Goal: Transaction & Acquisition: Download file/media

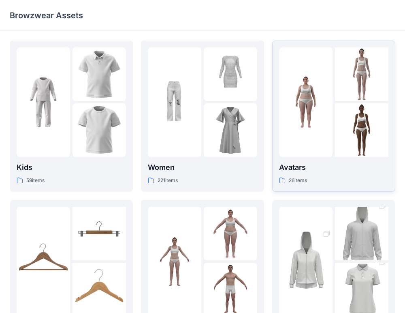
click at [319, 147] on div at bounding box center [305, 101] width 53 height 109
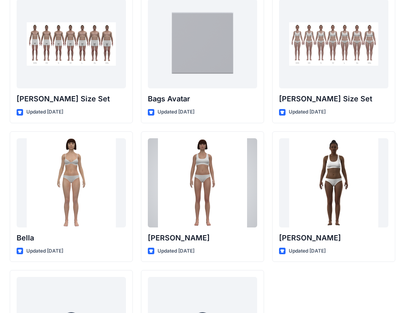
scroll to position [979, 0]
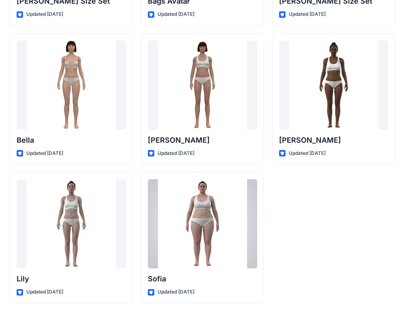
click at [209, 227] on div at bounding box center [202, 223] width 109 height 89
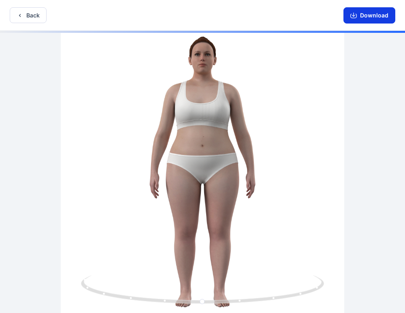
click at [374, 17] on button "Download" at bounding box center [370, 15] width 52 height 16
click at [378, 15] on button "Download" at bounding box center [370, 15] width 52 height 16
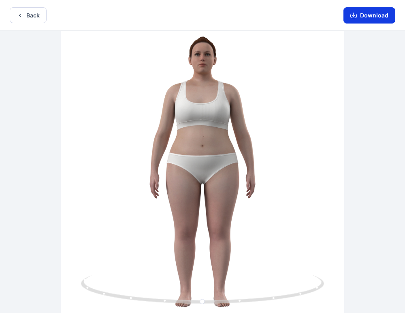
click at [378, 15] on button "Download" at bounding box center [370, 15] width 52 height 16
click at [374, 16] on button "Download" at bounding box center [370, 15] width 52 height 16
click at [364, 17] on button "Download" at bounding box center [370, 15] width 52 height 16
click at [22, 15] on icon "button" at bounding box center [20, 15] width 6 height 6
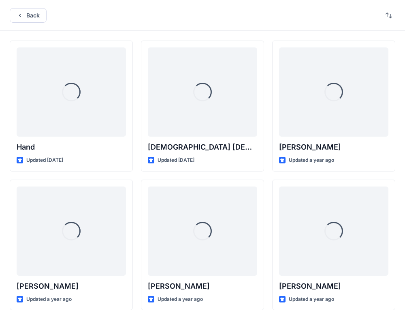
scroll to position [979, 0]
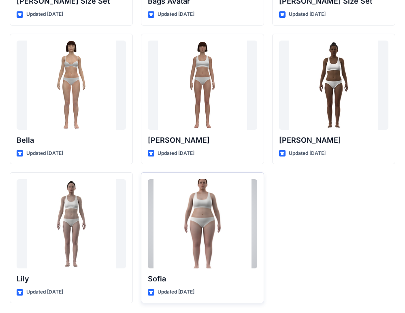
click at [182, 234] on div at bounding box center [202, 223] width 109 height 89
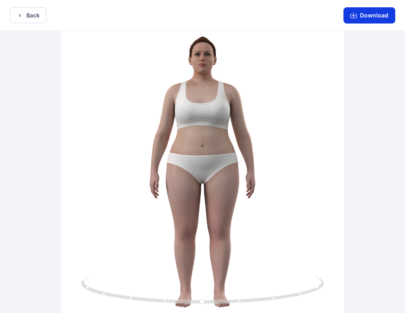
click at [354, 22] on button "Download" at bounding box center [370, 15] width 52 height 16
click at [375, 14] on button "Download" at bounding box center [370, 15] width 52 height 16
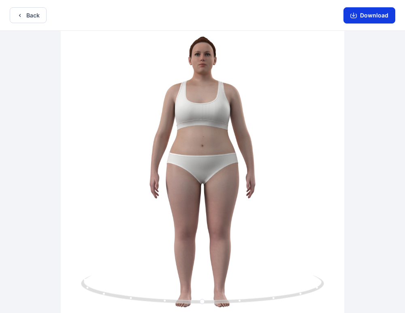
click at [375, 14] on button "Download" at bounding box center [370, 15] width 52 height 16
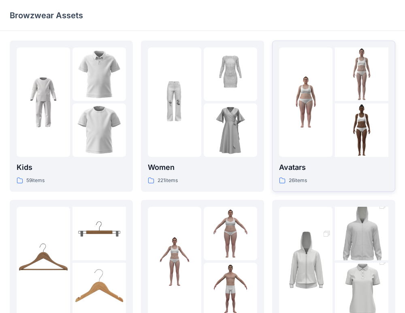
click at [298, 153] on div at bounding box center [305, 101] width 53 height 109
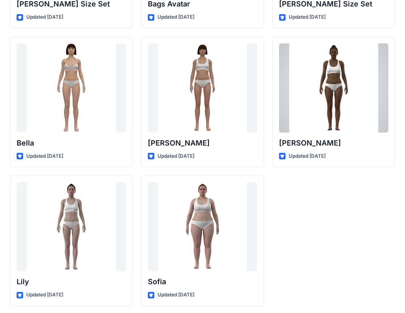
scroll to position [979, 0]
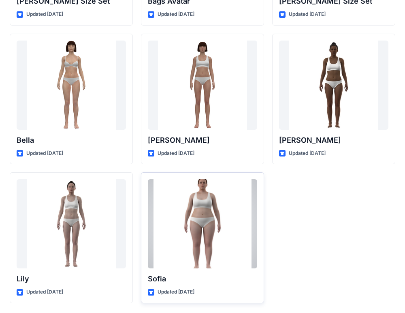
click at [184, 224] on div at bounding box center [202, 223] width 109 height 89
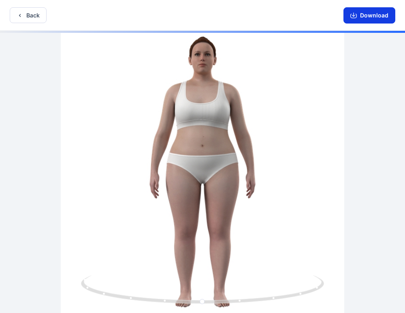
click at [361, 16] on button "Download" at bounding box center [370, 15] width 52 height 16
